Goal: Information Seeking & Learning: Learn about a topic

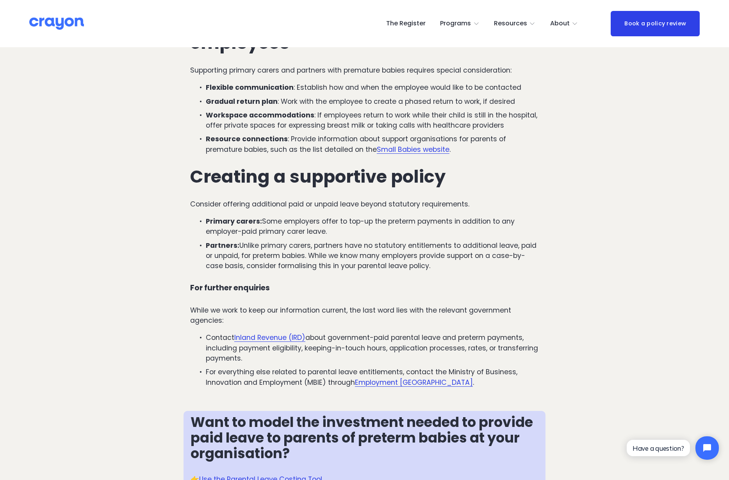
scroll to position [1405, 0]
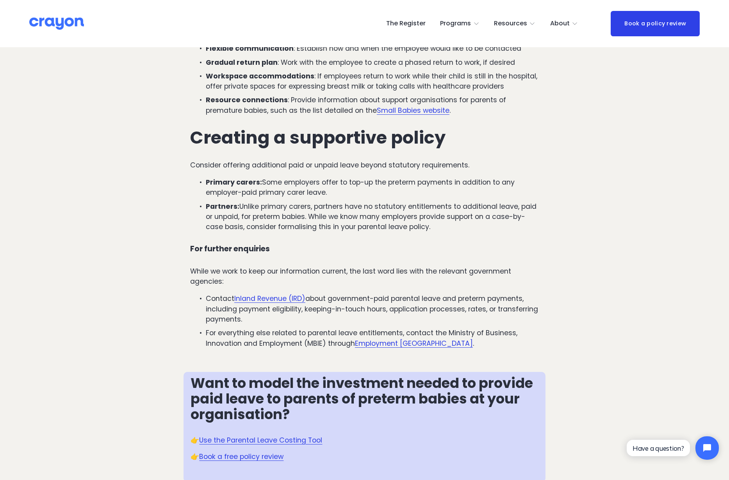
drag, startPoint x: 321, startPoint y: 167, endPoint x: 473, endPoint y: 166, distance: 151.8
click at [473, 166] on p "Consider offering additional paid or unpaid leave beyond statutory requirements." at bounding box center [364, 165] width 349 height 10
drag, startPoint x: 473, startPoint y: 166, endPoint x: 482, endPoint y: 168, distance: 9.2
click at [482, 168] on p "Consider offering additional paid or unpaid leave beyond statutory requirements." at bounding box center [364, 165] width 349 height 10
drag, startPoint x: 443, startPoint y: 229, endPoint x: 185, endPoint y: 137, distance: 273.9
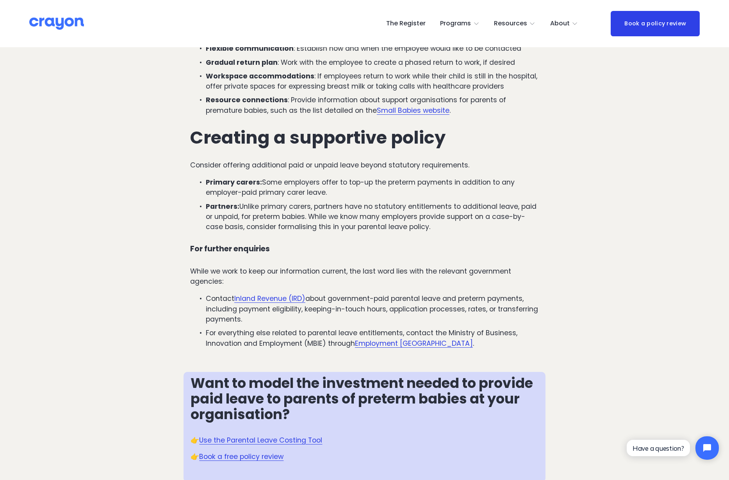
click at [185, 137] on div "Best practices for supporting employees Supporting primary carers and partners …" at bounding box center [364, 163] width 362 height 390
click at [351, 201] on ul "Primary carers: Some employers offer to top-up the preterm payments in addition…" at bounding box center [364, 204] width 349 height 55
drag, startPoint x: 336, startPoint y: 189, endPoint x: 339, endPoint y: 181, distance: 9.1
click at [339, 181] on p "Primary carers: Some employers offer to top-up the preterm payments in addition…" at bounding box center [372, 187] width 333 height 21
drag, startPoint x: 339, startPoint y: 181, endPoint x: 366, endPoint y: 189, distance: 28.9
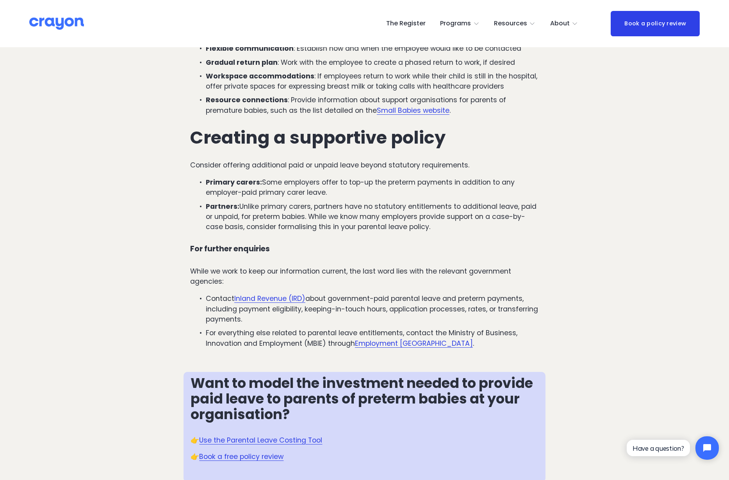
click at [366, 189] on p "Primary carers: Some employers offer to top-up the preterm payments in addition…" at bounding box center [372, 187] width 333 height 21
drag, startPoint x: 392, startPoint y: 190, endPoint x: 348, endPoint y: 182, distance: 44.7
click at [348, 182] on p "Primary carers: Some employers offer to top-up the preterm payments in addition…" at bounding box center [372, 187] width 333 height 21
drag, startPoint x: 350, startPoint y: 189, endPoint x: 349, endPoint y: 182, distance: 7.1
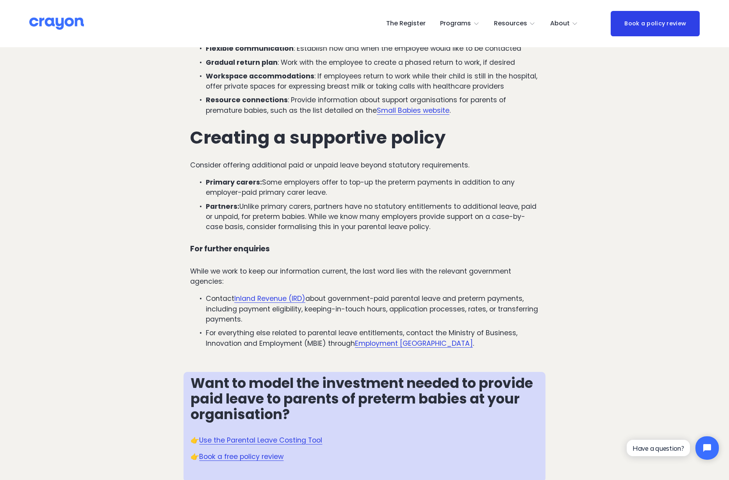
click at [349, 182] on p "Primary carers: Some employers offer to top-up the preterm payments in addition…" at bounding box center [372, 187] width 333 height 21
drag, startPoint x: 349, startPoint y: 182, endPoint x: 348, endPoint y: 187, distance: 5.5
click at [348, 187] on p "Primary carers: Some employers offer to top-up the preterm payments in addition…" at bounding box center [372, 187] width 333 height 21
drag, startPoint x: 343, startPoint y: 196, endPoint x: 200, endPoint y: 178, distance: 144.7
click at [206, 178] on p "Primary carers: Some employers offer to top-up the preterm payments in addition…" at bounding box center [372, 187] width 333 height 21
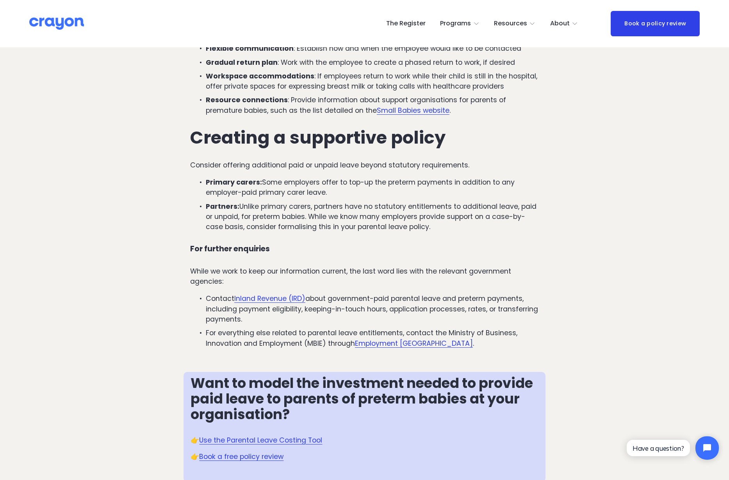
click at [332, 195] on p "Primary carers: Some employers offer to top-up the preterm payments in addition…" at bounding box center [372, 187] width 333 height 21
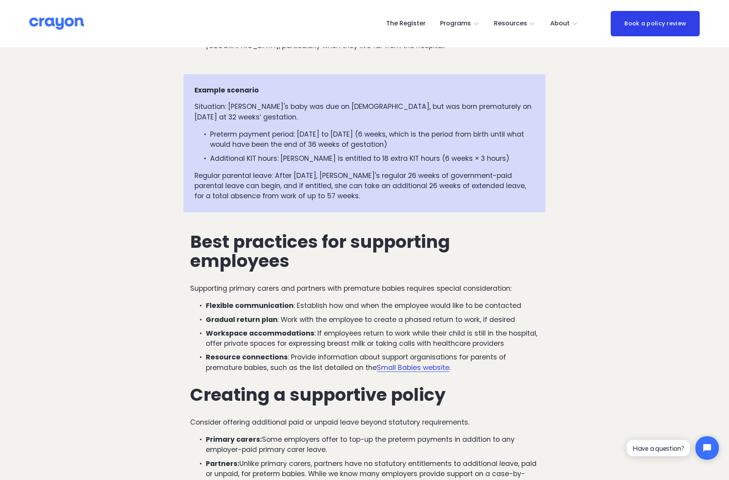
scroll to position [1132, 0]
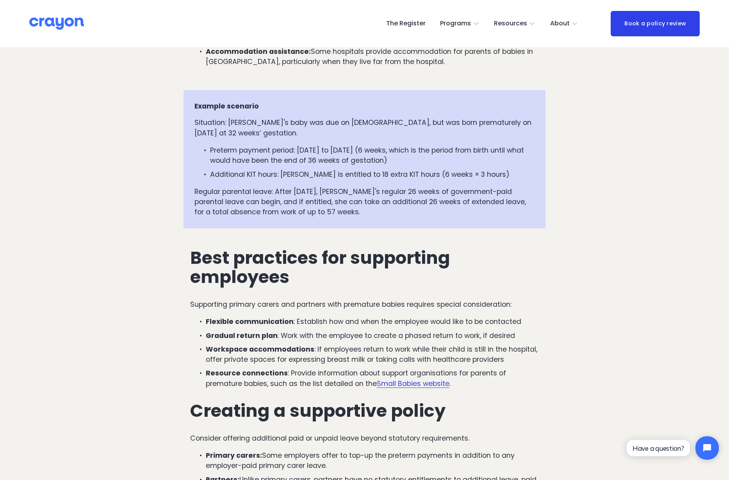
click at [332, 165] on p "Preterm payment period: [DATE] to [DATE] (6 weeks, which is the period from bir…" at bounding box center [372, 155] width 325 height 21
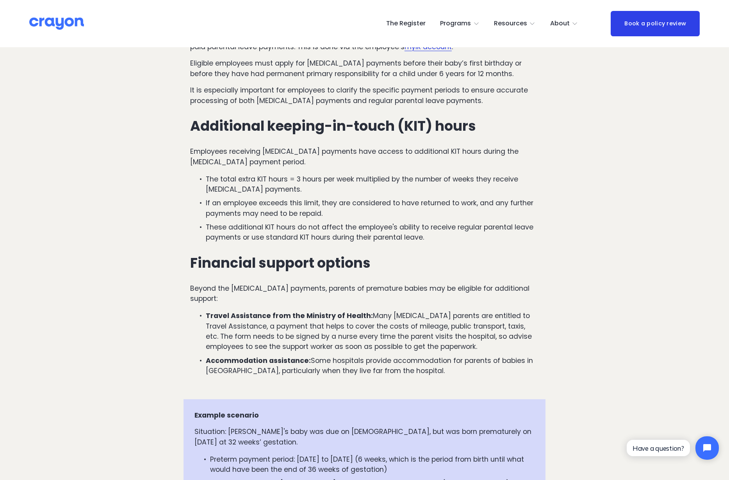
scroll to position [820, 0]
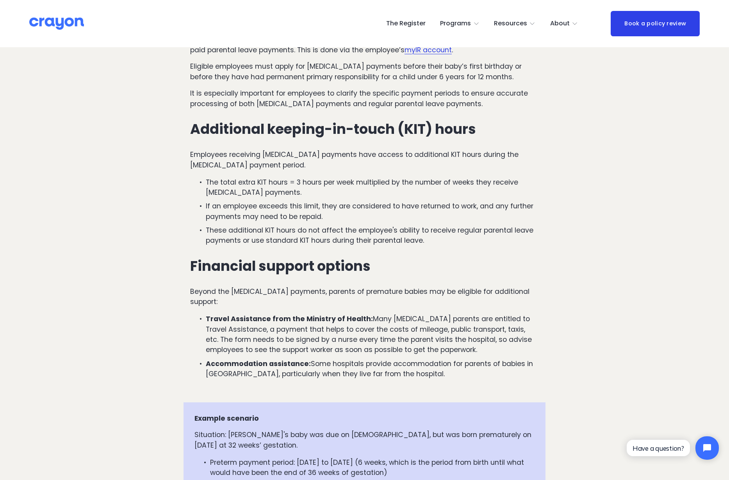
click at [363, 190] on p "The total extra KIT hours = 3 hours per week multiplied by the number of weeks …" at bounding box center [372, 187] width 333 height 21
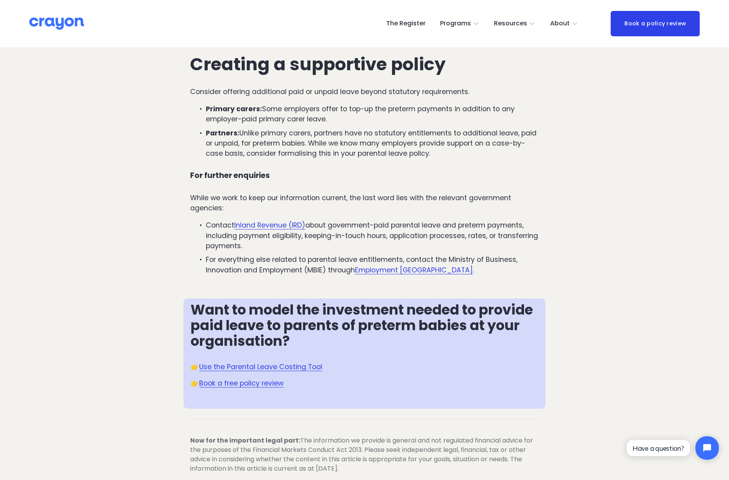
scroll to position [1483, 0]
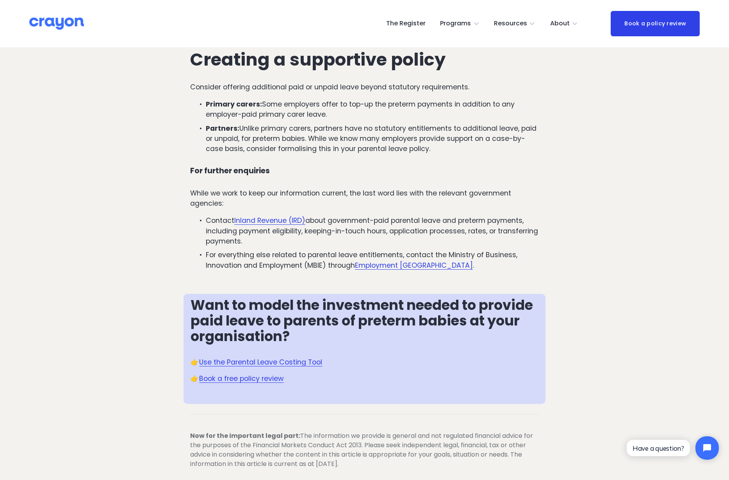
click at [406, 205] on p "While we work to keep our information current, the last word lies with the rele…" at bounding box center [364, 198] width 349 height 21
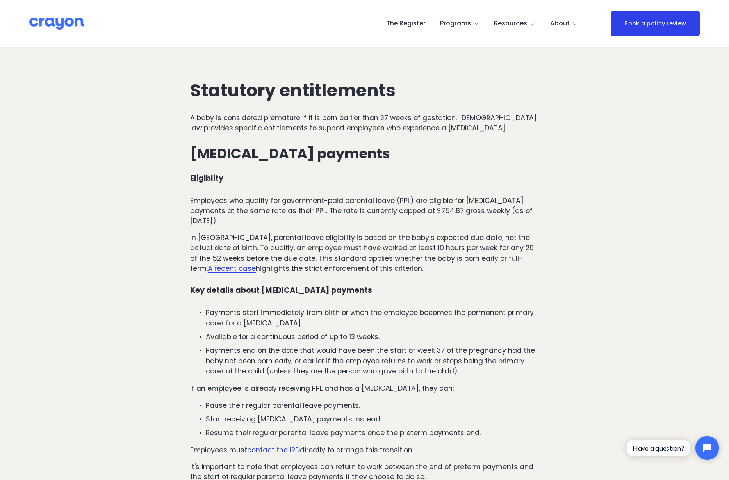
scroll to position [39, 0]
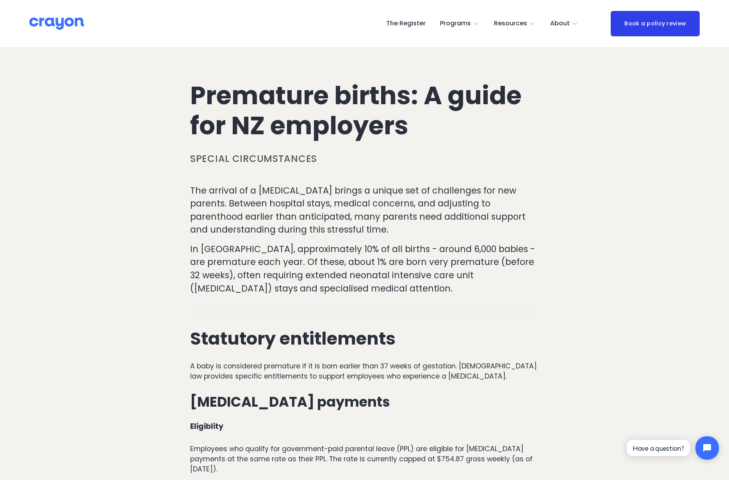
scroll to position [0, 0]
